Goal: Transaction & Acquisition: Purchase product/service

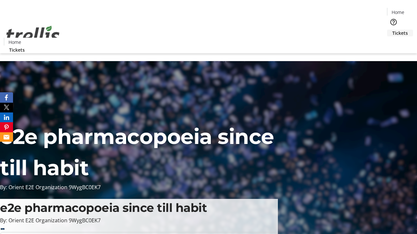
click at [392, 30] on span "Tickets" at bounding box center [400, 33] width 16 height 7
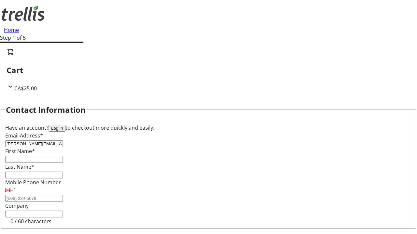
type input "[PERSON_NAME][EMAIL_ADDRESS][DOMAIN_NAME]"
type input "[PERSON_NAME]"
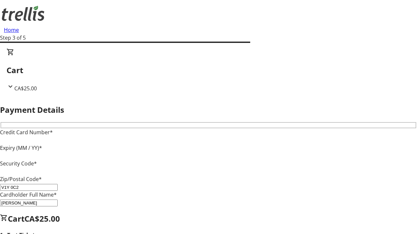
type input "V1Y 0C2"
